Goal: Task Accomplishment & Management: Use online tool/utility

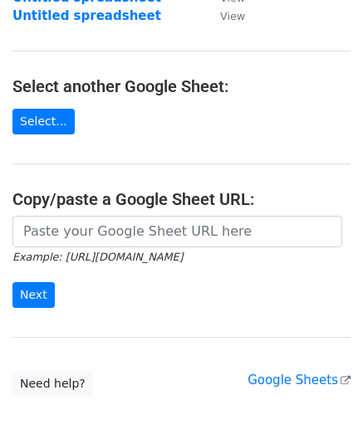
scroll to position [166, 0]
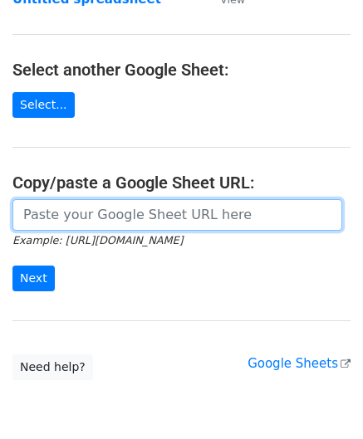
drag, startPoint x: 72, startPoint y: 219, endPoint x: 83, endPoint y: 181, distance: 39.7
click at [72, 219] on input "url" at bounding box center [177, 215] width 330 height 32
paste input "[URL][DOMAIN_NAME]"
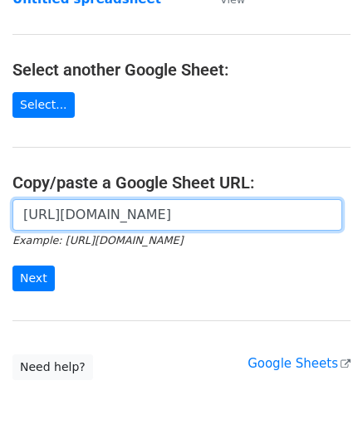
scroll to position [0, 357]
type input "[URL][DOMAIN_NAME]"
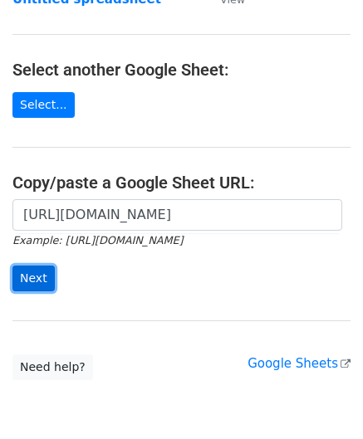
click at [40, 274] on input "Next" at bounding box center [33, 279] width 42 height 26
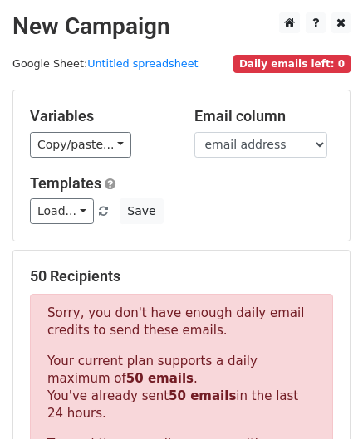
scroll to position [561, 0]
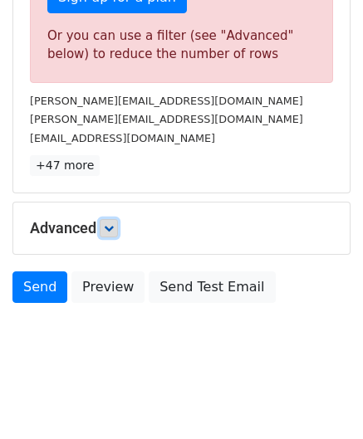
click at [118, 220] on link at bounding box center [109, 228] width 18 height 18
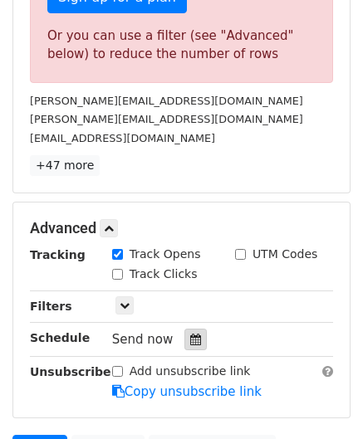
click at [190, 336] on icon at bounding box center [195, 340] width 11 height 12
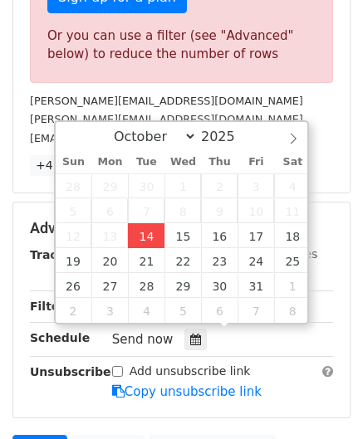
type input "[DATE] 12:00"
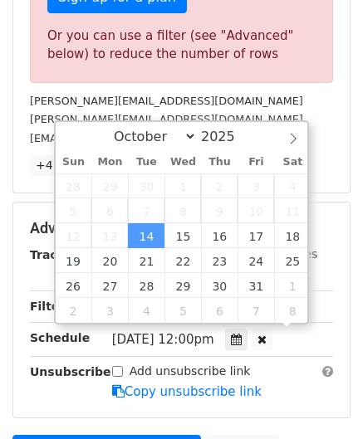
scroll to position [0, 0]
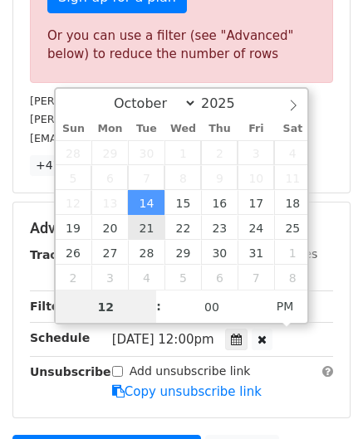
paste input "4"
type input "4"
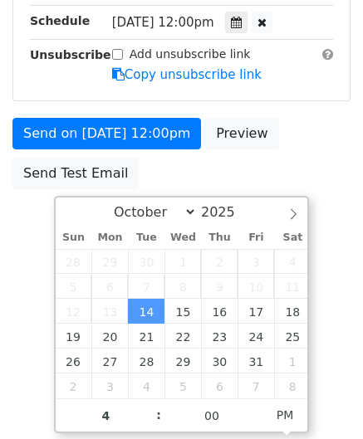
type input "[DATE] 16:00"
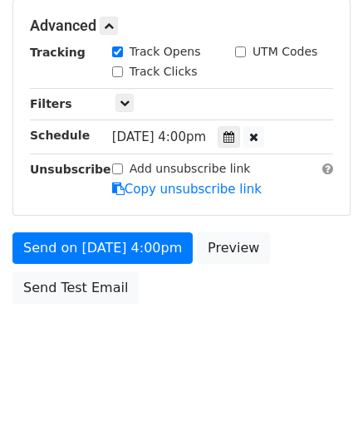
scroll to position [762, 0]
